Goal: Navigation & Orientation: Find specific page/section

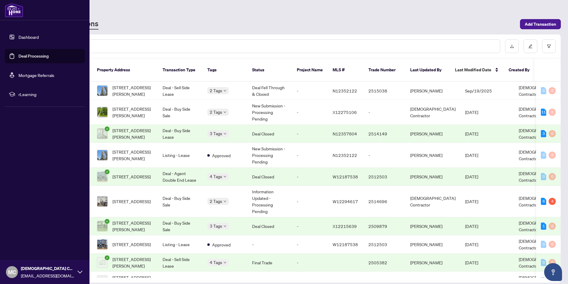
click at [30, 40] on link "Dashboard" at bounding box center [28, 36] width 20 height 5
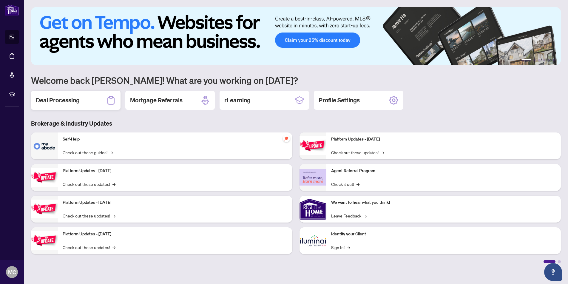
click at [82, 102] on div "Deal Processing" at bounding box center [75, 100] width 89 height 19
